Goal: Transaction & Acquisition: Purchase product/service

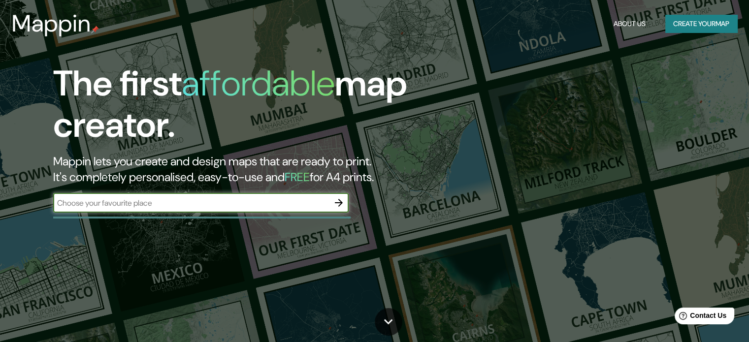
click at [692, 23] on button "Create your map" at bounding box center [702, 24] width 72 height 18
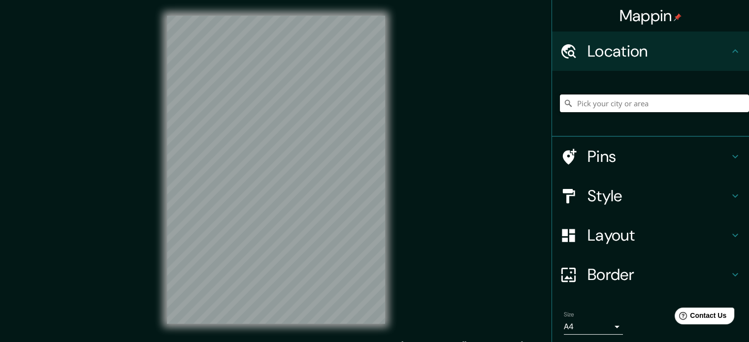
click at [605, 98] on input "Pick your city or area" at bounding box center [654, 104] width 189 height 18
type input "Cajamarca, [GEOGRAPHIC_DATA][PERSON_NAME], [GEOGRAPHIC_DATA]"
click at [634, 199] on h4 "Style" at bounding box center [659, 196] width 142 height 20
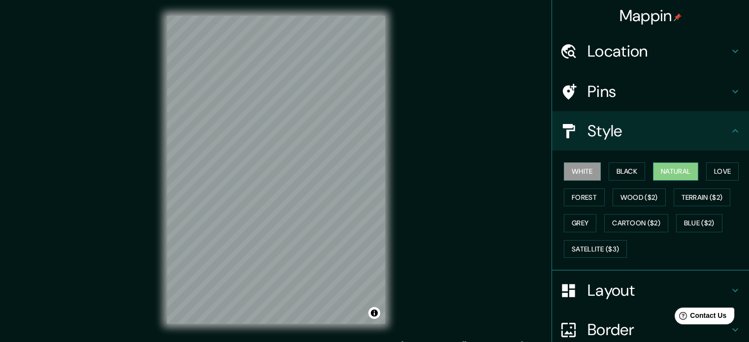
click at [675, 171] on button "Natural" at bounding box center [675, 172] width 45 height 18
click at [570, 193] on button "Forest" at bounding box center [584, 198] width 41 height 18
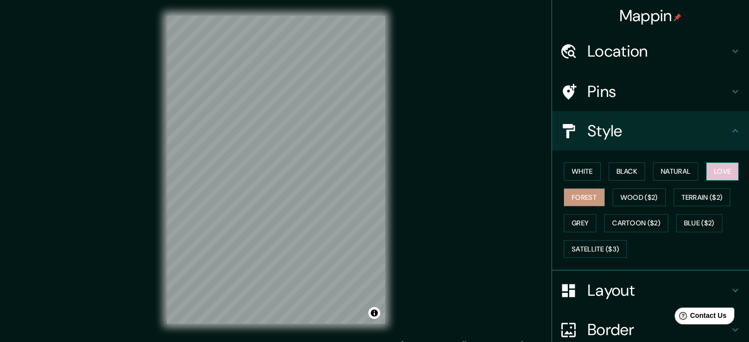
click at [725, 173] on button "Love" at bounding box center [722, 172] width 33 height 18
click at [658, 169] on button "Natural" at bounding box center [675, 172] width 45 height 18
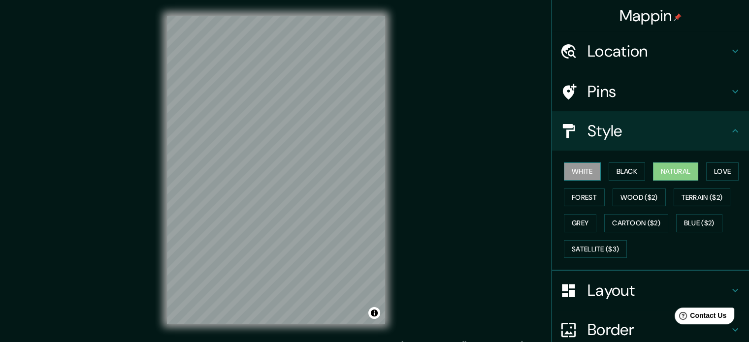
click at [575, 170] on button "White" at bounding box center [582, 172] width 37 height 18
click at [614, 169] on button "Black" at bounding box center [627, 172] width 37 height 18
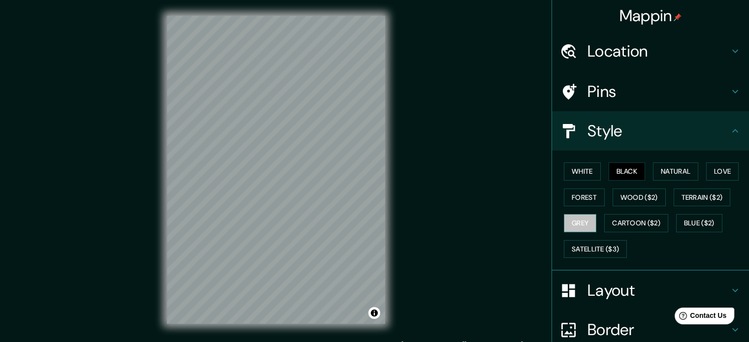
click at [575, 222] on button "Grey" at bounding box center [580, 223] width 33 height 18
click at [598, 245] on button "Satellite ($3)" at bounding box center [595, 249] width 63 height 18
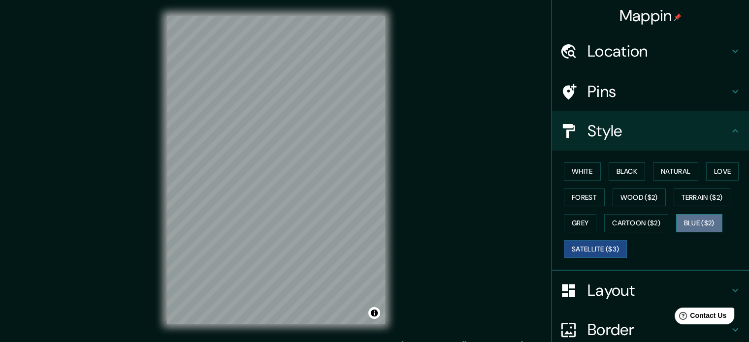
click at [686, 224] on button "Blue ($2)" at bounding box center [699, 223] width 46 height 18
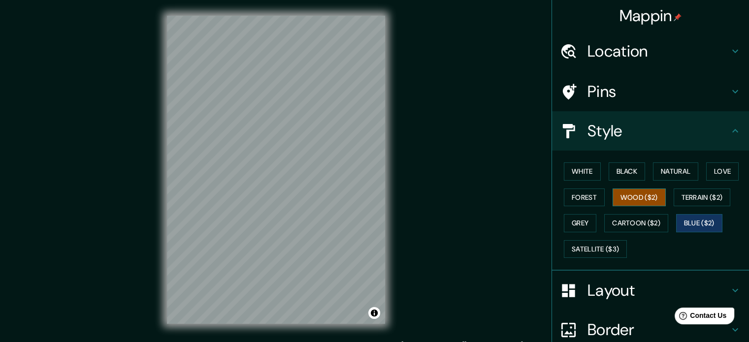
click at [645, 195] on button "Wood ($2)" at bounding box center [639, 198] width 53 height 18
click at [696, 198] on button "Terrain ($2)" at bounding box center [702, 198] width 57 height 18
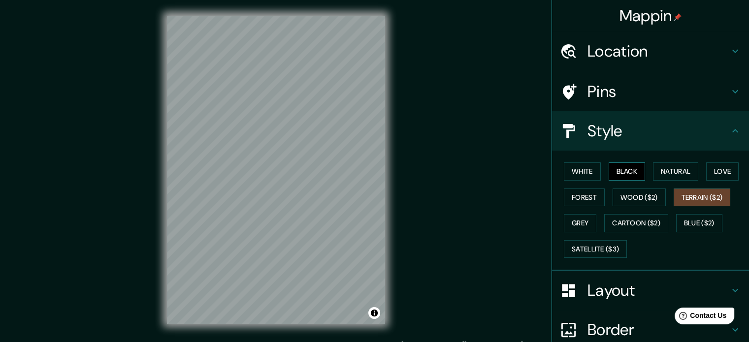
click at [621, 175] on button "Black" at bounding box center [627, 172] width 37 height 18
click at [585, 171] on button "White" at bounding box center [582, 172] width 37 height 18
